Goal: Task Accomplishment & Management: Use online tool/utility

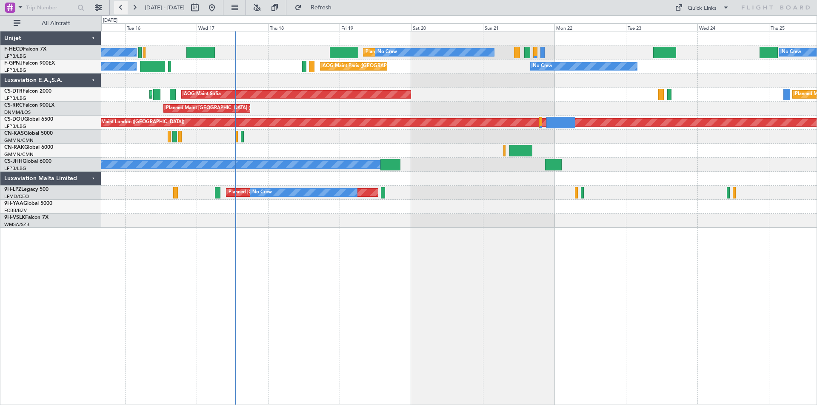
click at [121, 6] on button at bounding box center [121, 8] width 14 height 14
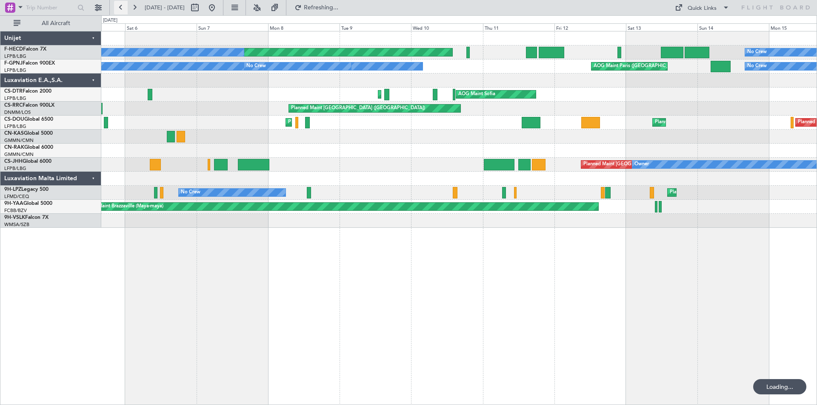
click at [121, 6] on button at bounding box center [121, 8] width 14 height 14
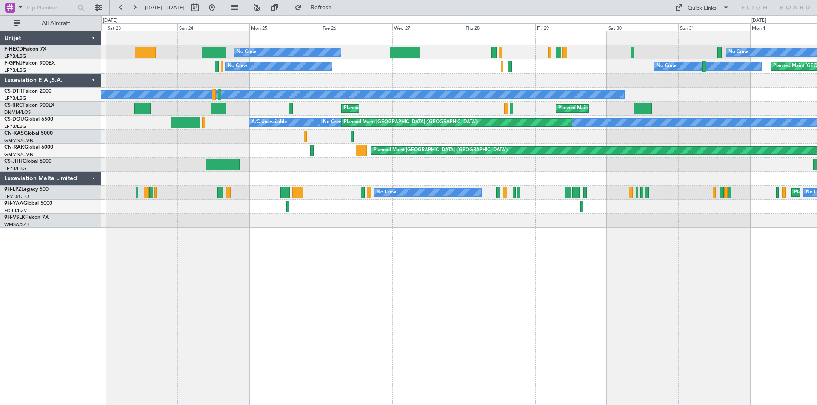
click at [427, 72] on div "Planned Maint [GEOGRAPHIC_DATA] ([GEOGRAPHIC_DATA]) No Crew No Crew [GEOGRAPHIC…" at bounding box center [458, 67] width 715 height 14
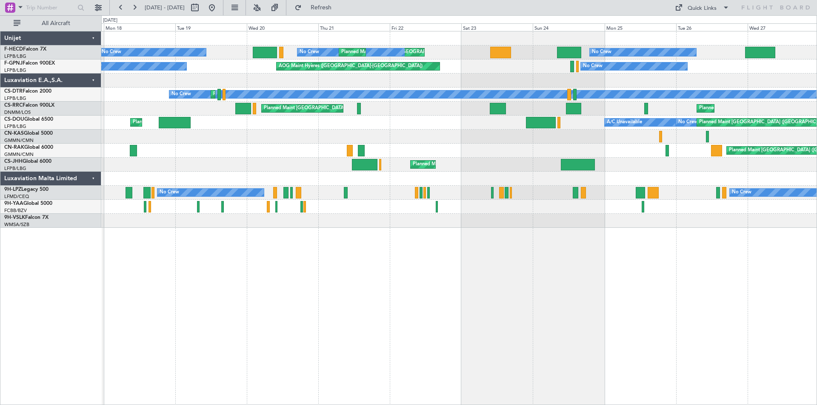
click at [532, 71] on div "No Crew [GEOGRAPHIC_DATA] ([GEOGRAPHIC_DATA]) No Crew" at bounding box center [458, 67] width 715 height 14
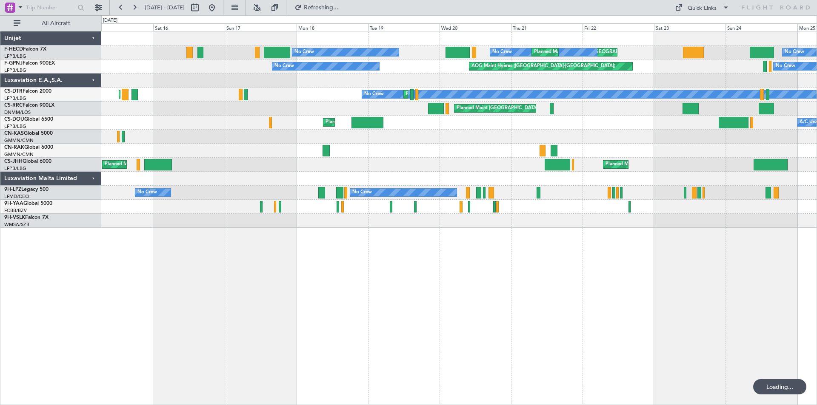
click at [445, 72] on div "No Crew [GEOGRAPHIC_DATA] ([GEOGRAPHIC_DATA]) No Crew" at bounding box center [458, 67] width 715 height 14
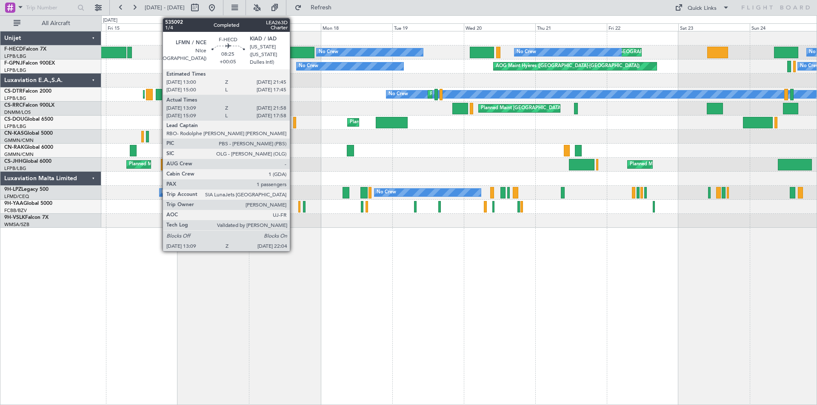
click at [128, 74] on div at bounding box center [458, 81] width 715 height 14
click at [151, 78] on div at bounding box center [458, 81] width 715 height 14
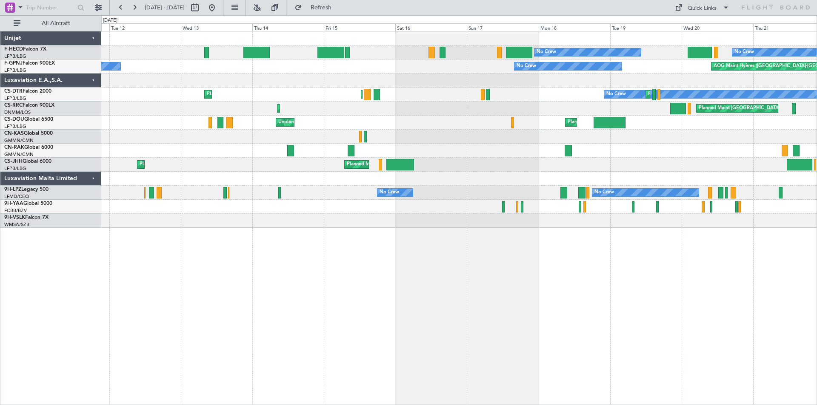
click at [378, 105] on div "Planned Maint [GEOGRAPHIC_DATA] ([GEOGRAPHIC_DATA]) Planned Maint [GEOGRAPHIC_D…" at bounding box center [458, 109] width 715 height 14
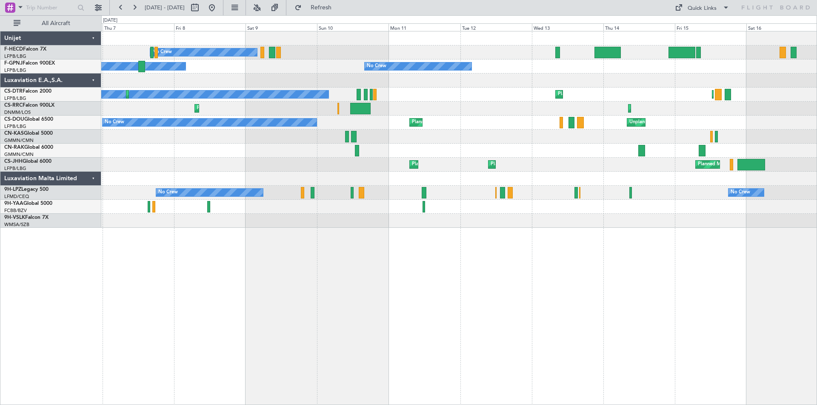
click at [578, 74] on div at bounding box center [458, 81] width 715 height 14
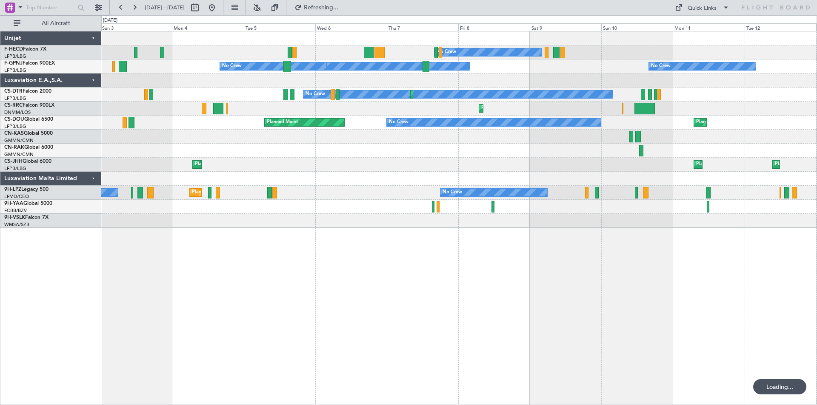
click at [440, 74] on div at bounding box center [458, 81] width 715 height 14
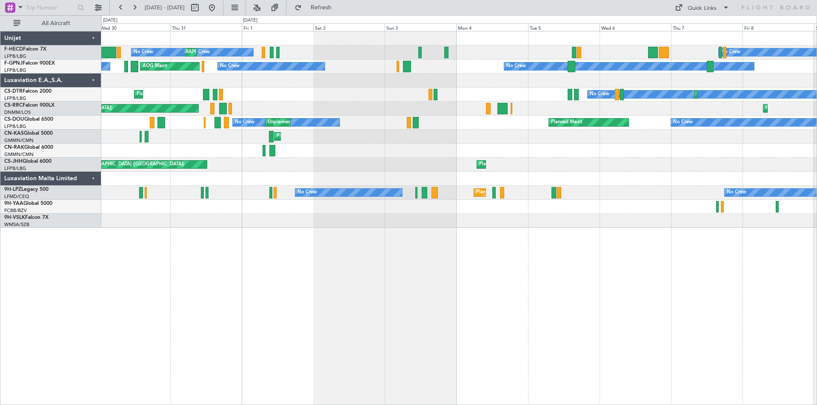
click at [467, 85] on div at bounding box center [458, 81] width 715 height 14
click at [274, 85] on div at bounding box center [458, 81] width 715 height 14
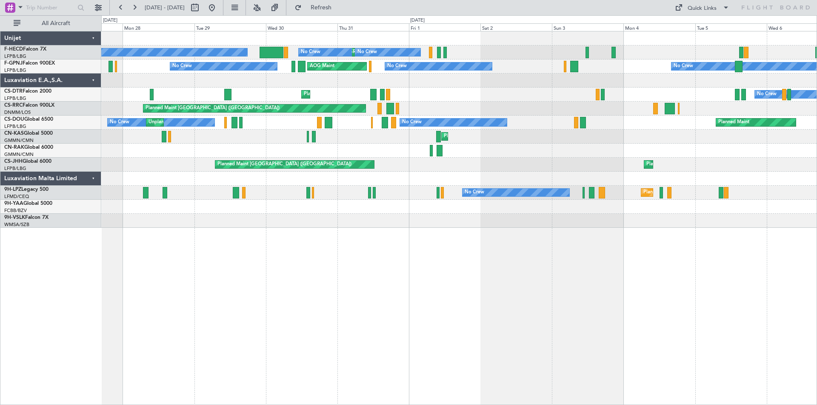
click at [442, 84] on div at bounding box center [458, 81] width 715 height 14
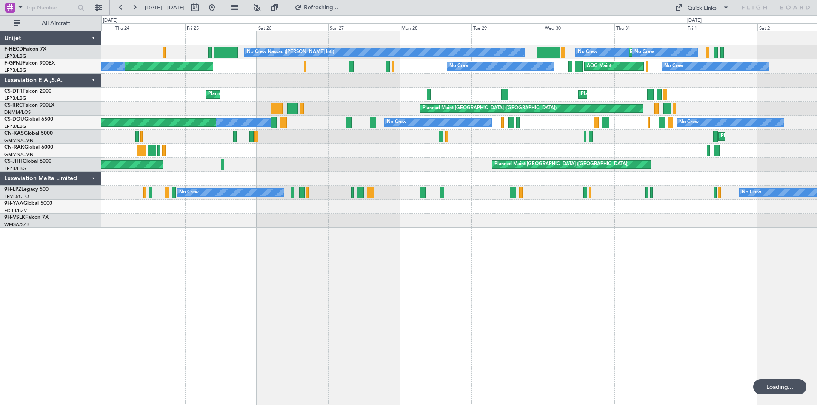
click at [454, 82] on div at bounding box center [458, 81] width 715 height 14
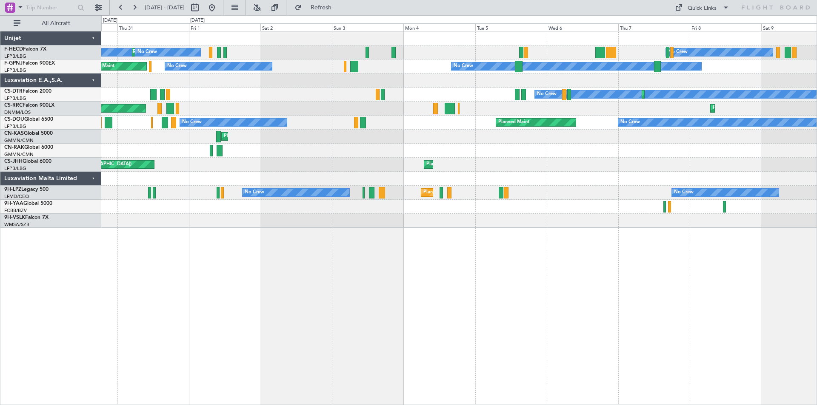
click at [119, 149] on div at bounding box center [458, 151] width 715 height 14
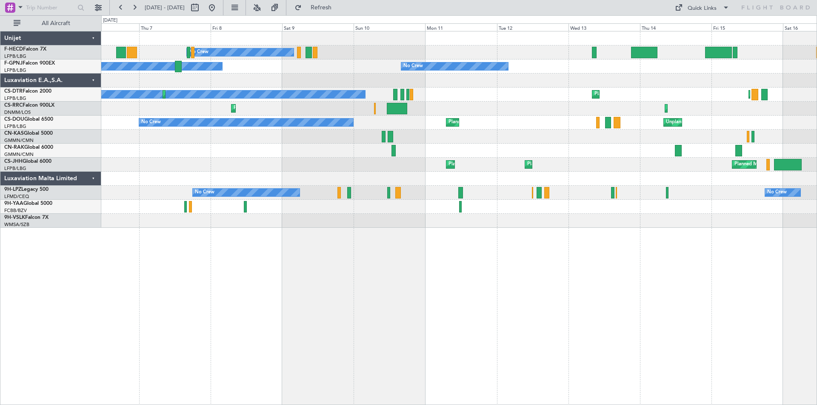
click at [130, 125] on div "No Crew Planned Maint [GEOGRAPHIC_DATA] ([GEOGRAPHIC_DATA]) Unplanned Maint [GE…" at bounding box center [458, 123] width 715 height 14
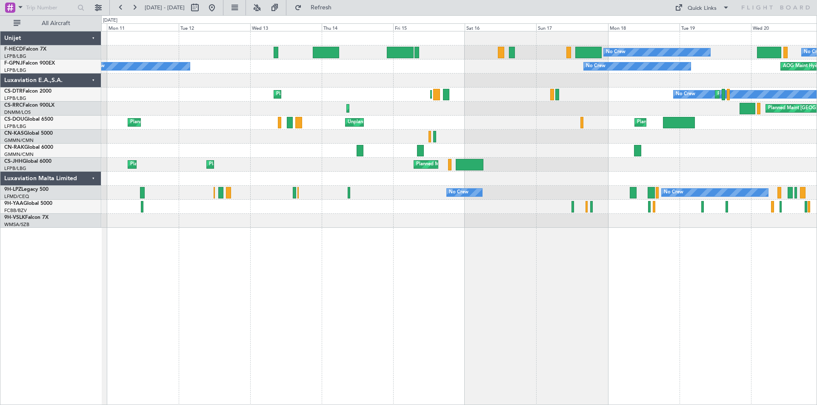
click at [270, 145] on div "No Crew No Crew Planned Maint [GEOGRAPHIC_DATA] ([GEOGRAPHIC_DATA]) Planned Mai…" at bounding box center [458, 129] width 715 height 196
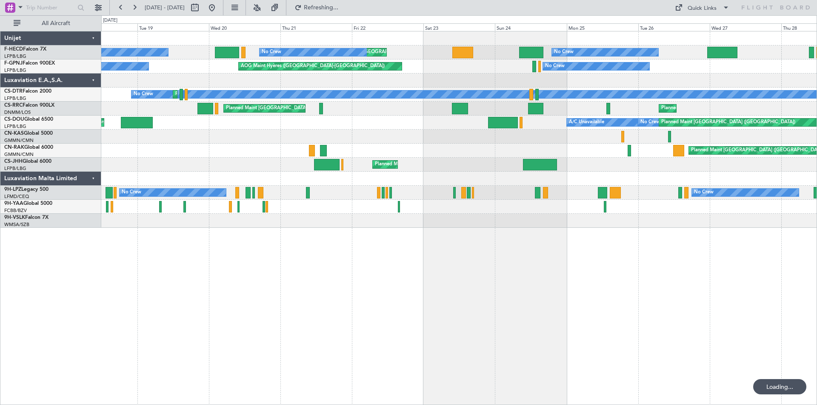
click at [189, 134] on div at bounding box center [458, 137] width 715 height 14
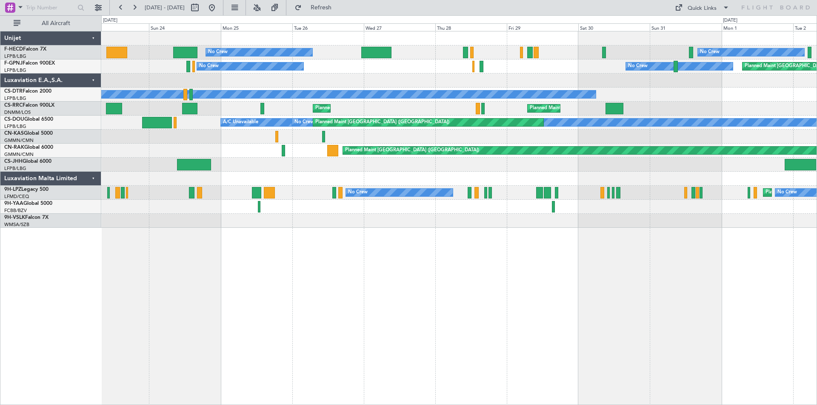
click at [230, 134] on div at bounding box center [458, 137] width 715 height 14
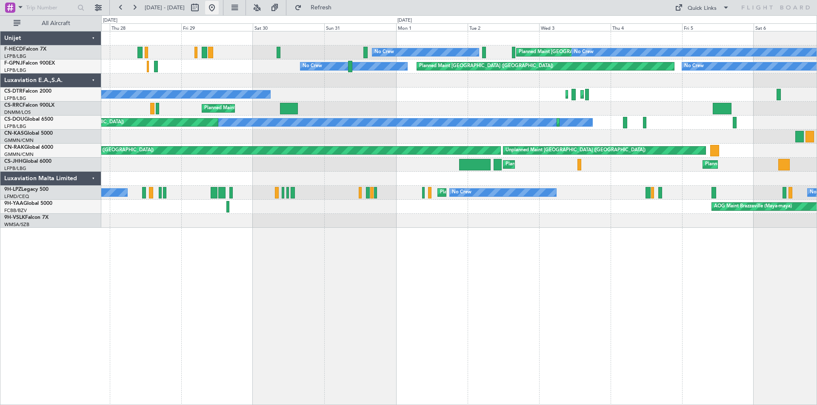
click at [219, 4] on button at bounding box center [212, 8] width 14 height 14
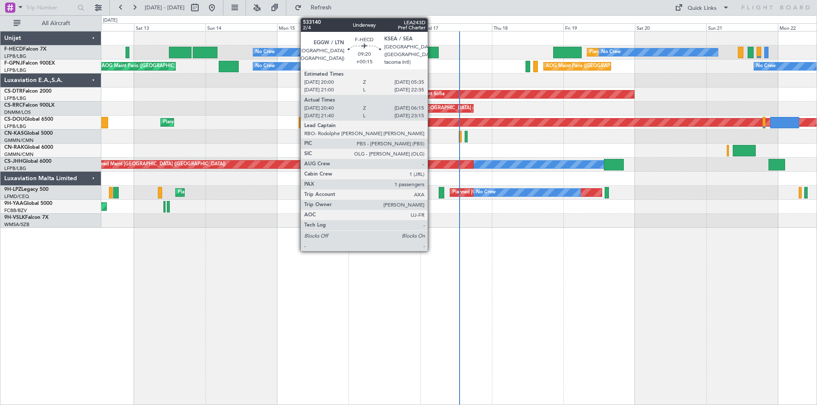
click at [431, 54] on div at bounding box center [424, 52] width 29 height 11
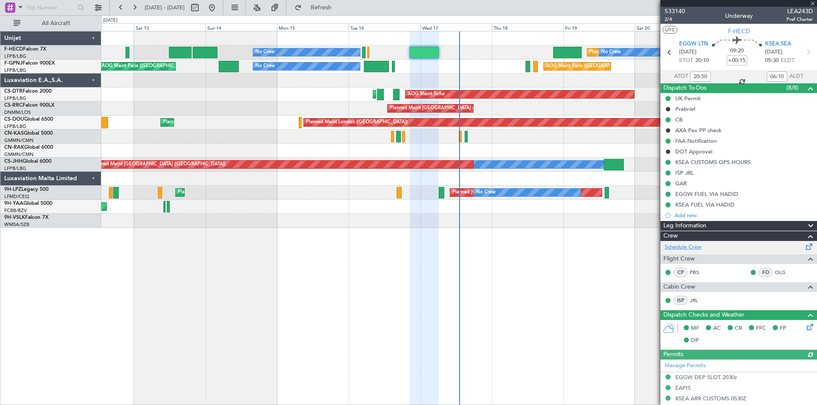
click at [672, 248] on link "Schedule Crew" at bounding box center [682, 247] width 37 height 9
